Goal: Task Accomplishment & Management: Use online tool/utility

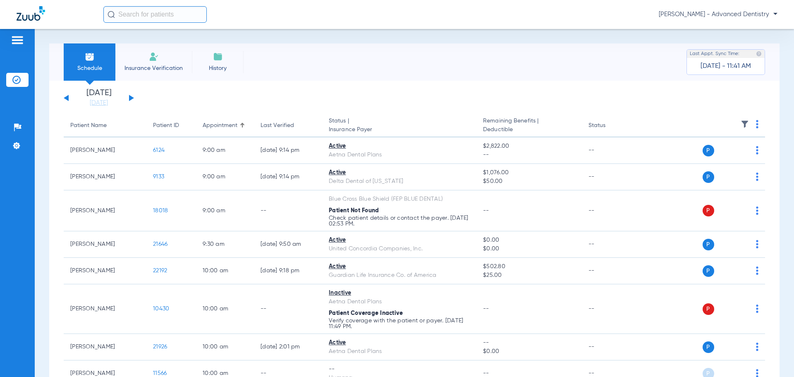
click at [129, 96] on button at bounding box center [131, 98] width 5 height 6
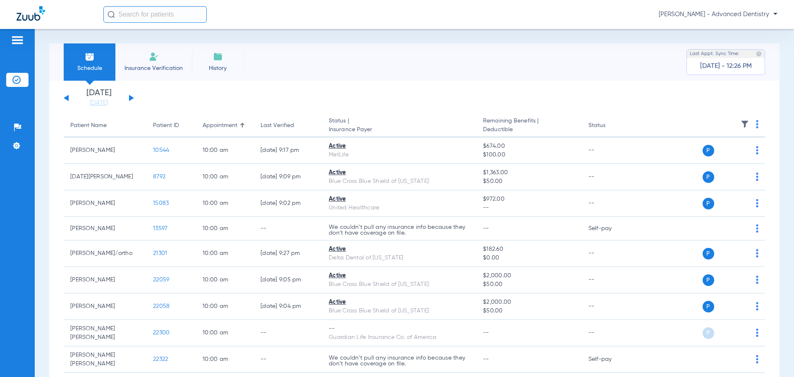
click at [66, 99] on button at bounding box center [66, 98] width 5 height 6
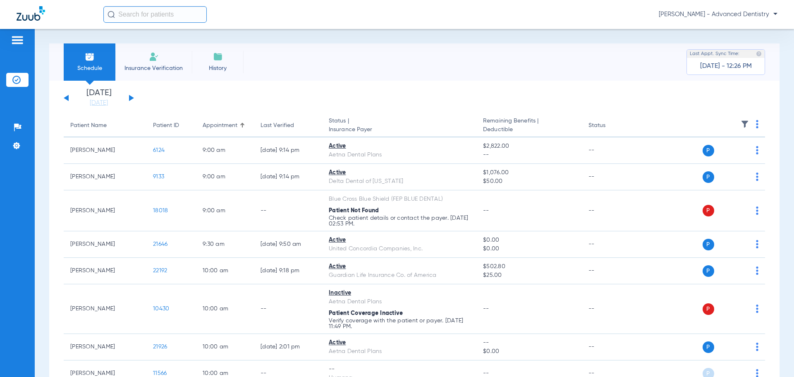
click at [131, 95] on div "[DATE] [DATE] [DATE] [DATE] [DATE] [DATE] [DATE] [DATE] [DATE] [DATE] [DATE] [D…" at bounding box center [99, 98] width 70 height 18
click at [131, 98] on button at bounding box center [131, 98] width 5 height 6
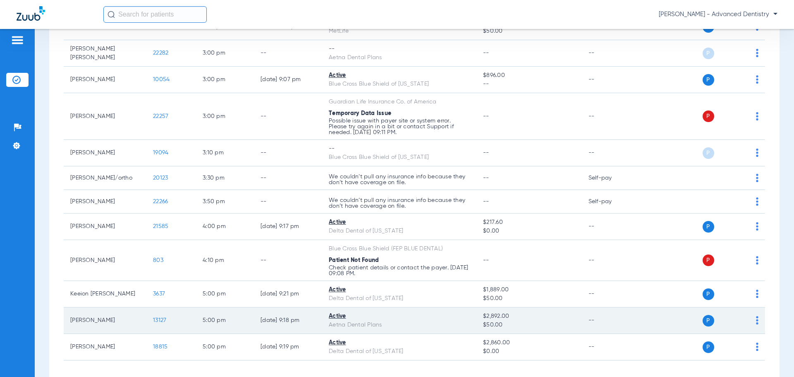
scroll to position [1254, 0]
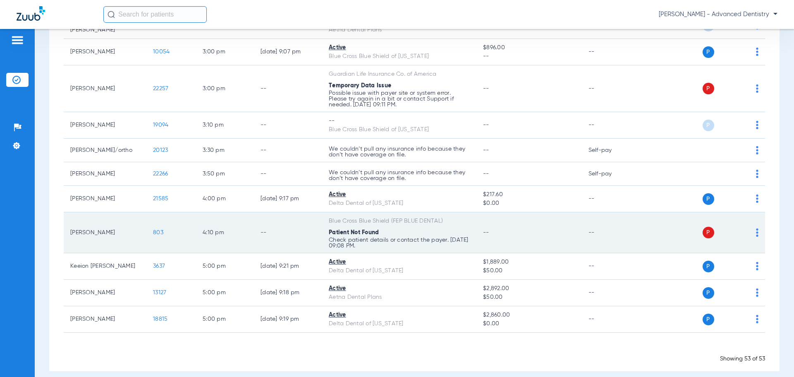
click at [161, 229] on span "803" at bounding box center [158, 232] width 10 height 6
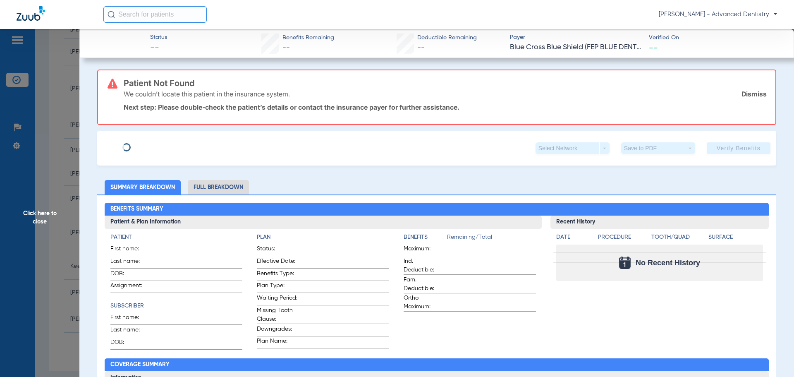
type input "Lauren"
type input "[PERSON_NAME]"
type input "[DATE]"
type input "846249363"
type input "346266"
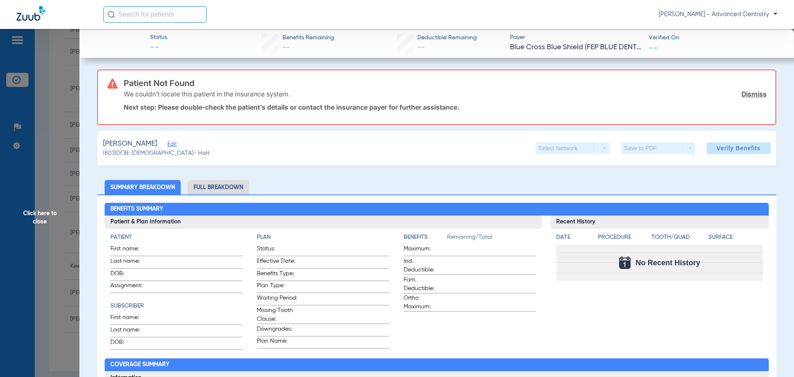
click at [167, 143] on span "Edit" at bounding box center [170, 145] width 7 height 8
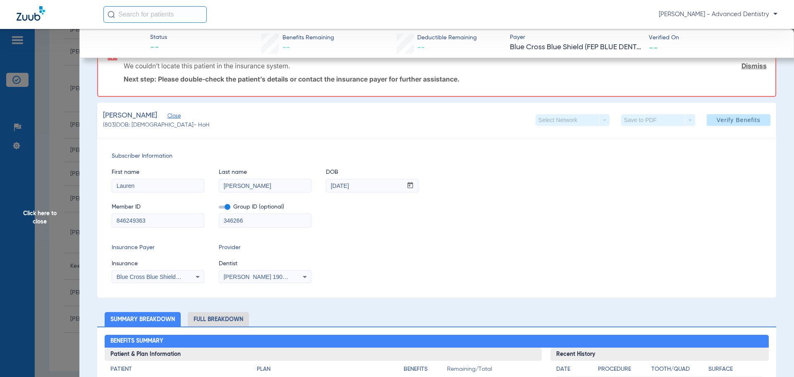
scroll to position [41, 0]
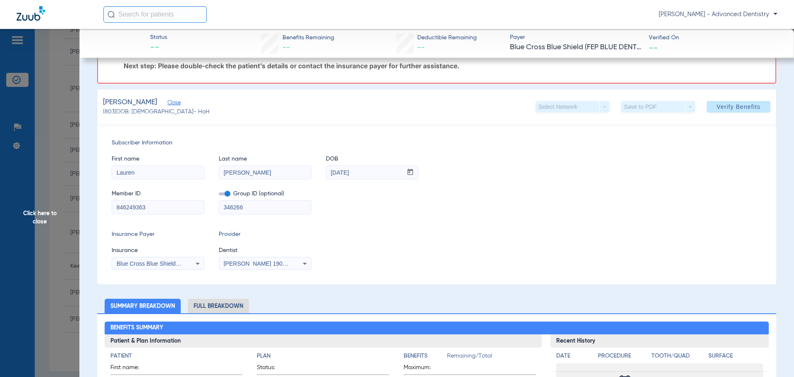
click at [189, 261] on div "Blue Cross Blue Shield (Fep Blue Dental)" at bounding box center [158, 263] width 92 height 10
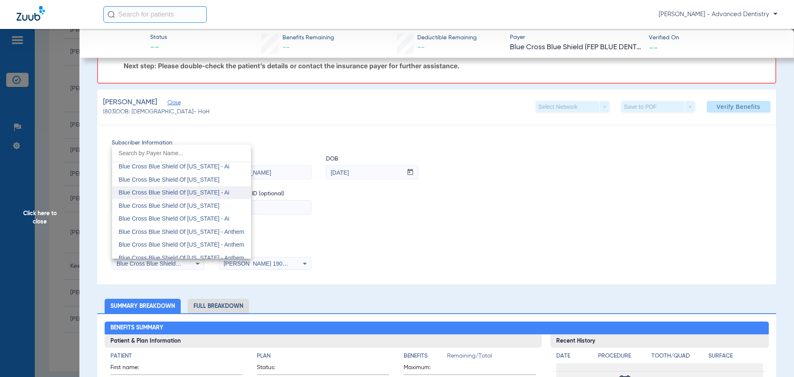
scroll to position [643, 0]
click at [188, 227] on span "Blue Cross Blue Shield Of [US_STATE]" at bounding box center [169, 229] width 101 height 7
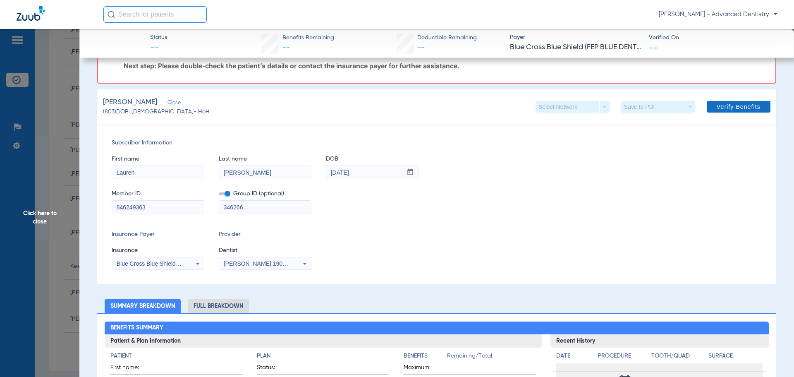
click at [734, 108] on span "Verify Benefits" at bounding box center [739, 106] width 44 height 7
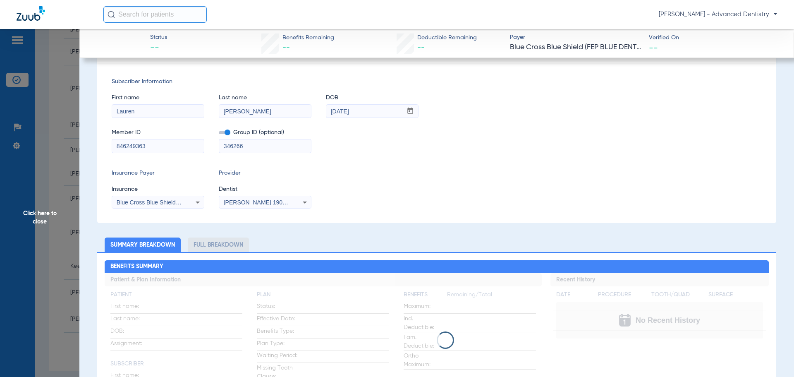
scroll to position [0, 0]
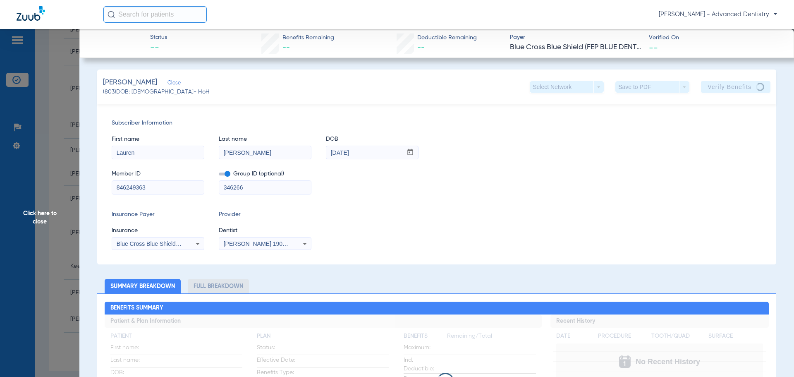
click at [33, 211] on span "Click here to close" at bounding box center [39, 217] width 79 height 377
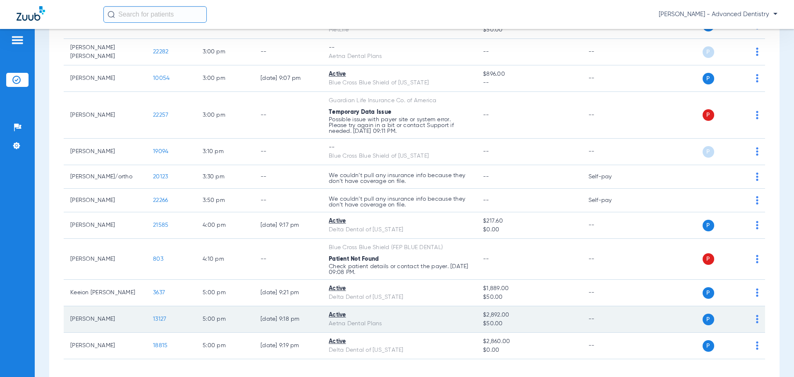
scroll to position [1212, 0]
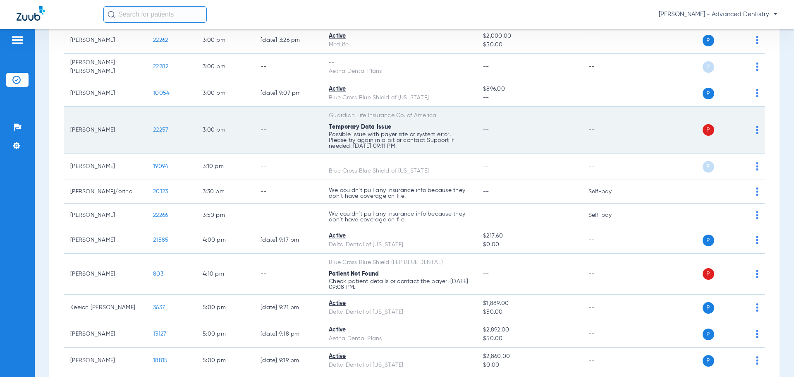
click at [162, 127] on span "22257" at bounding box center [160, 130] width 15 height 6
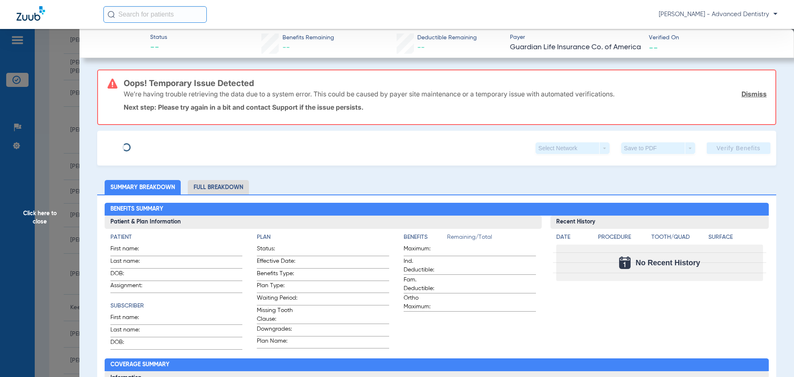
type input "[PERSON_NAME]"
type input "[DATE]"
type input "GU938116790"
type input "00584080"
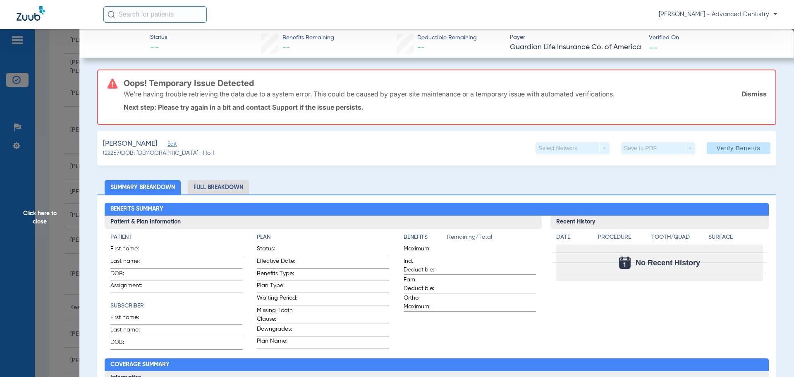
click at [163, 150] on app-member-summary "[PERSON_NAME] (22257) DOB: [DEMOGRAPHIC_DATA] - HoH" at bounding box center [159, 148] width 112 height 19
click at [167, 145] on span "Edit" at bounding box center [170, 145] width 7 height 8
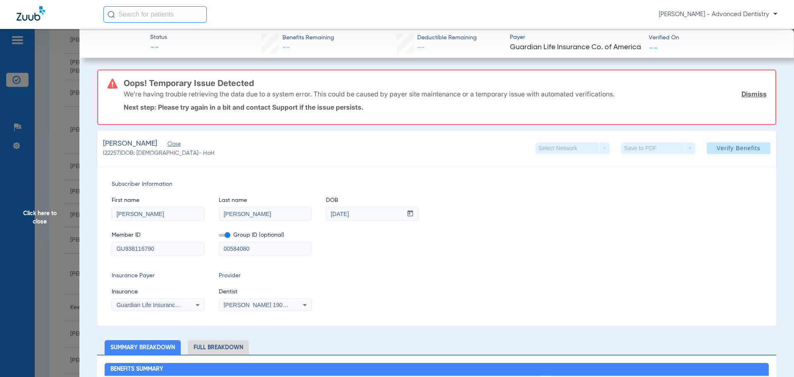
drag, startPoint x: 123, startPoint y: 246, endPoint x: 91, endPoint y: 251, distance: 32.2
type input "938116790"
click at [274, 252] on input "00584080" at bounding box center [265, 248] width 92 height 13
click at [609, 233] on div "Member ID 938116790 Group ID (optional) 00584080" at bounding box center [437, 239] width 650 height 32
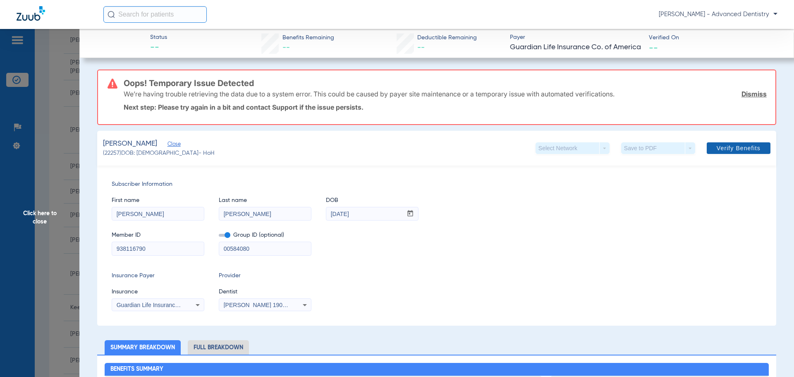
click at [722, 148] on span "Verify Benefits" at bounding box center [739, 148] width 44 height 7
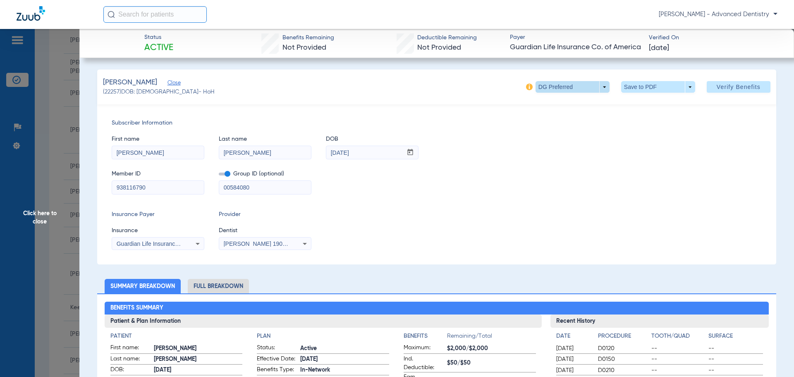
click at [599, 87] on span at bounding box center [572, 87] width 74 height 12
drag, startPoint x: 612, startPoint y: 150, endPoint x: 504, endPoint y: 229, distance: 133.4
click at [612, 150] on div at bounding box center [397, 188] width 794 height 377
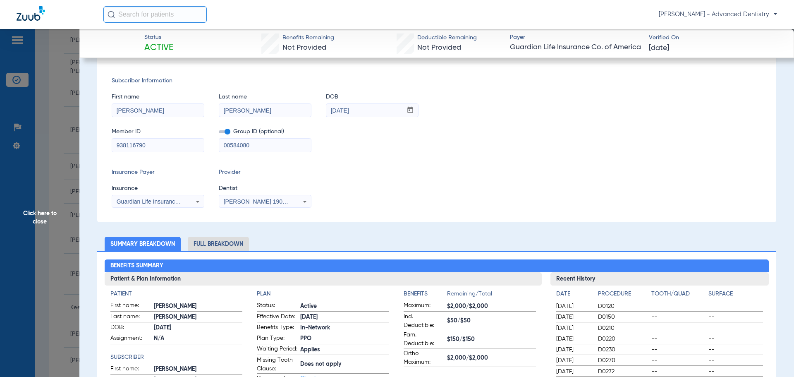
scroll to position [41, 0]
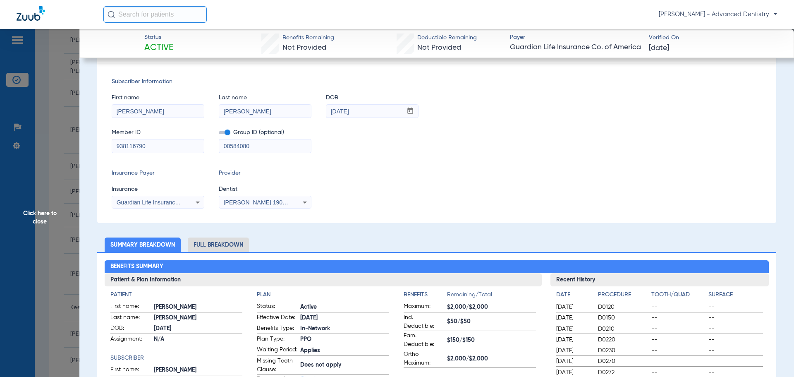
click at [36, 211] on span "Click here to close" at bounding box center [39, 217] width 79 height 377
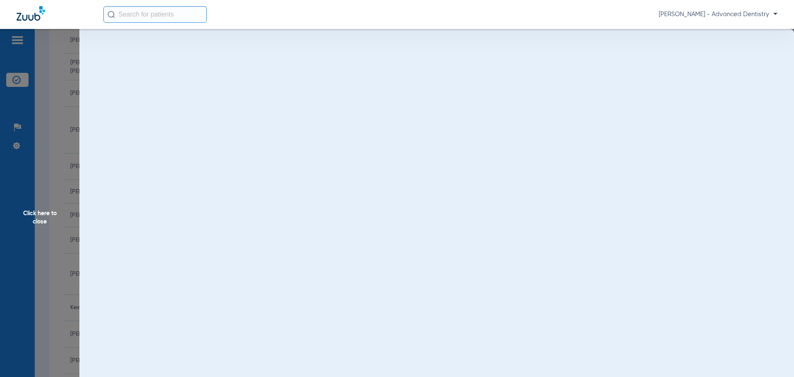
scroll to position [0, 0]
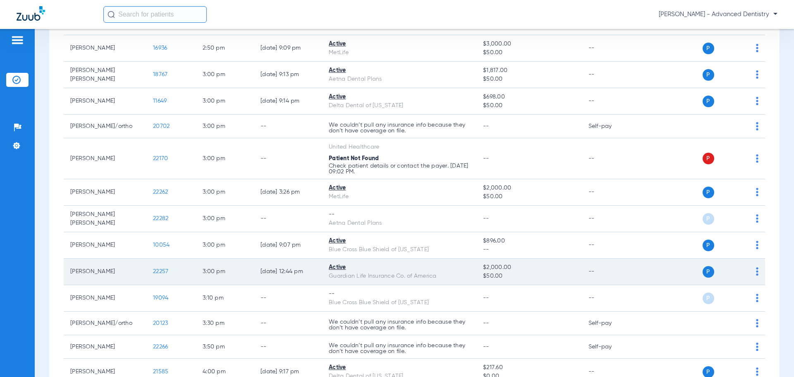
scroll to position [1075, 0]
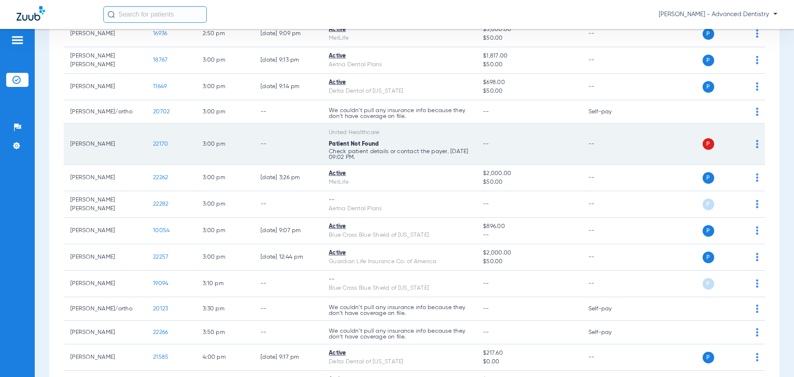
click at [157, 141] on span "22170" at bounding box center [160, 144] width 15 height 6
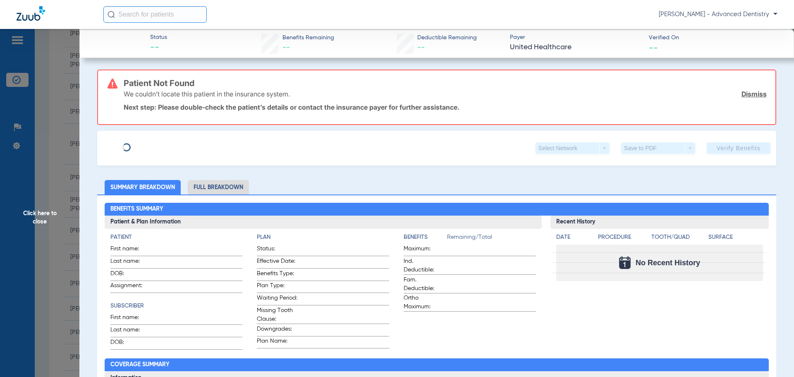
type input "Dan"
type input "Rossol"
type input "03/23/1977"
type input "195377847"
type input "1690953"
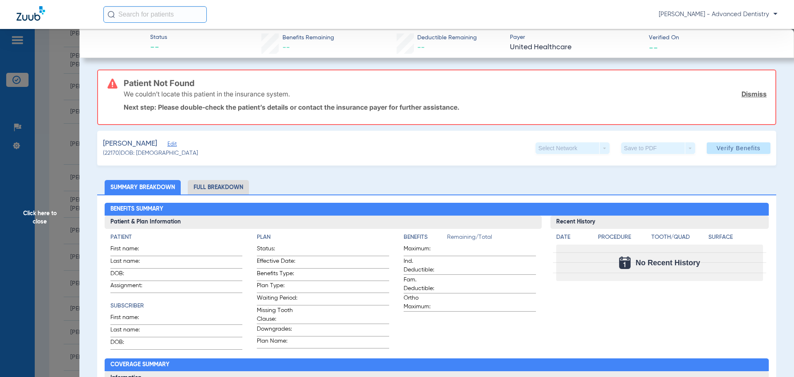
click at [167, 145] on span "Edit" at bounding box center [170, 145] width 7 height 8
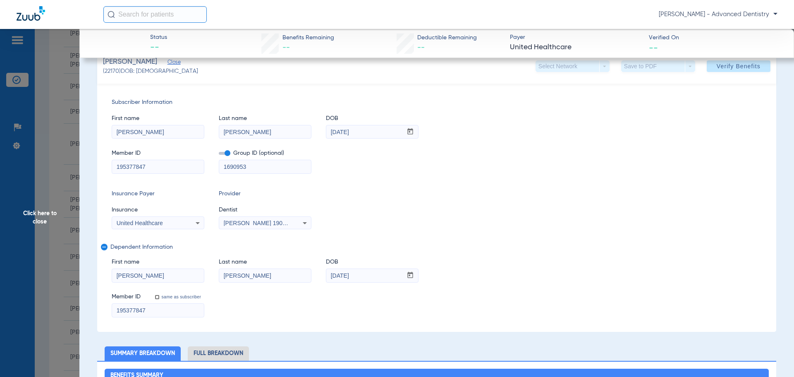
scroll to position [83, 0]
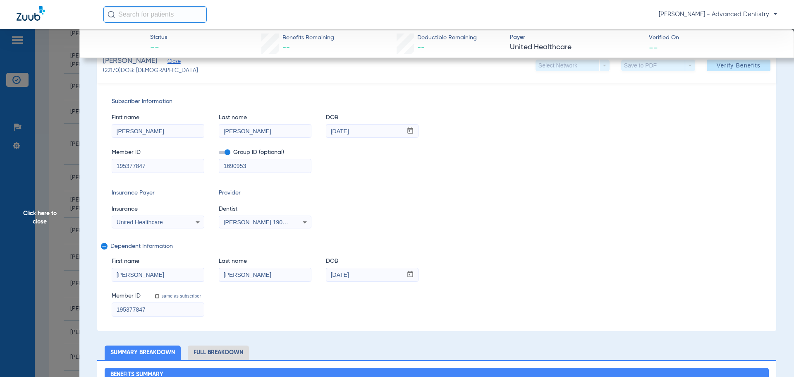
click at [43, 217] on span "Click here to close" at bounding box center [39, 217] width 79 height 377
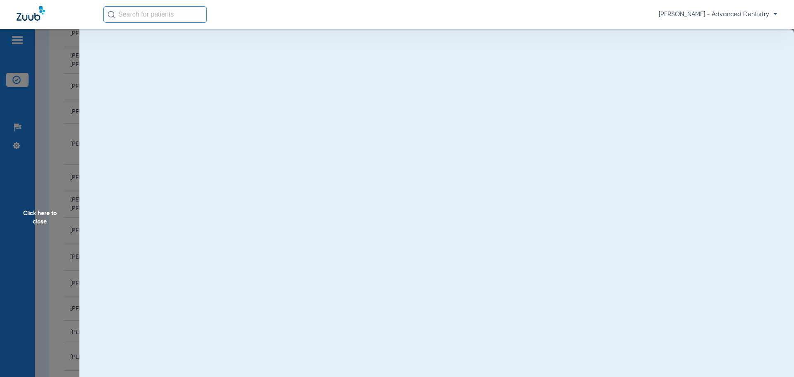
scroll to position [0, 0]
